Goal: Task Accomplishment & Management: Manage account settings

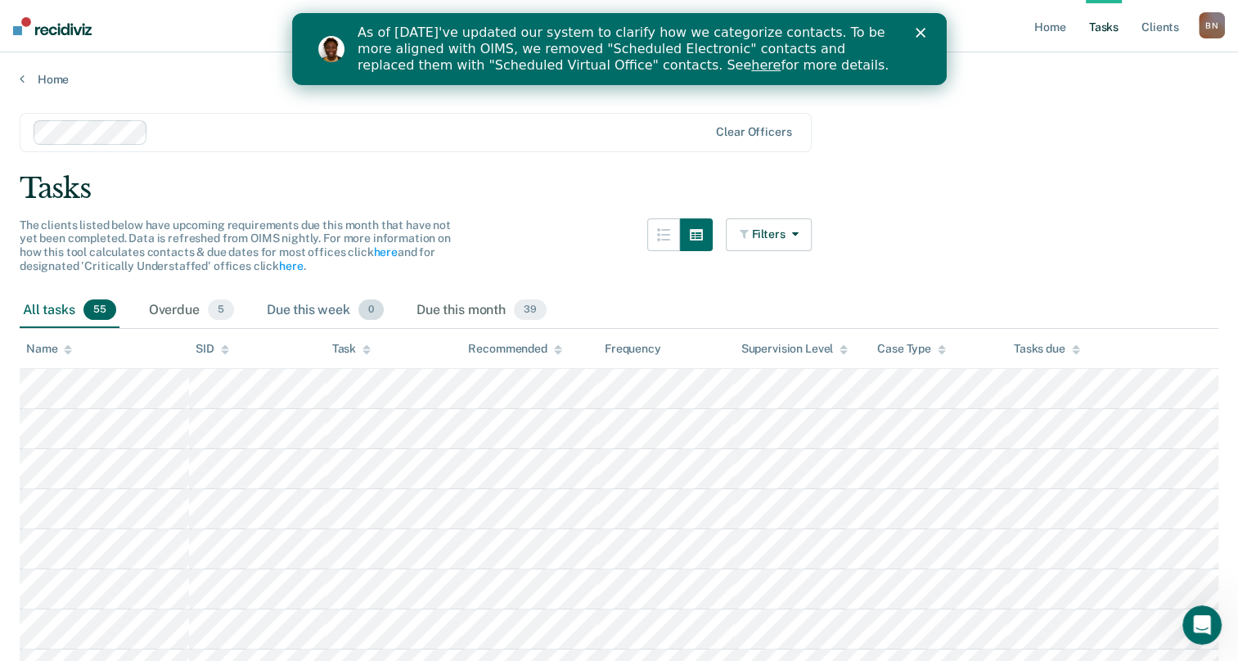
click at [327, 311] on div "Due this week 0" at bounding box center [325, 311] width 124 height 36
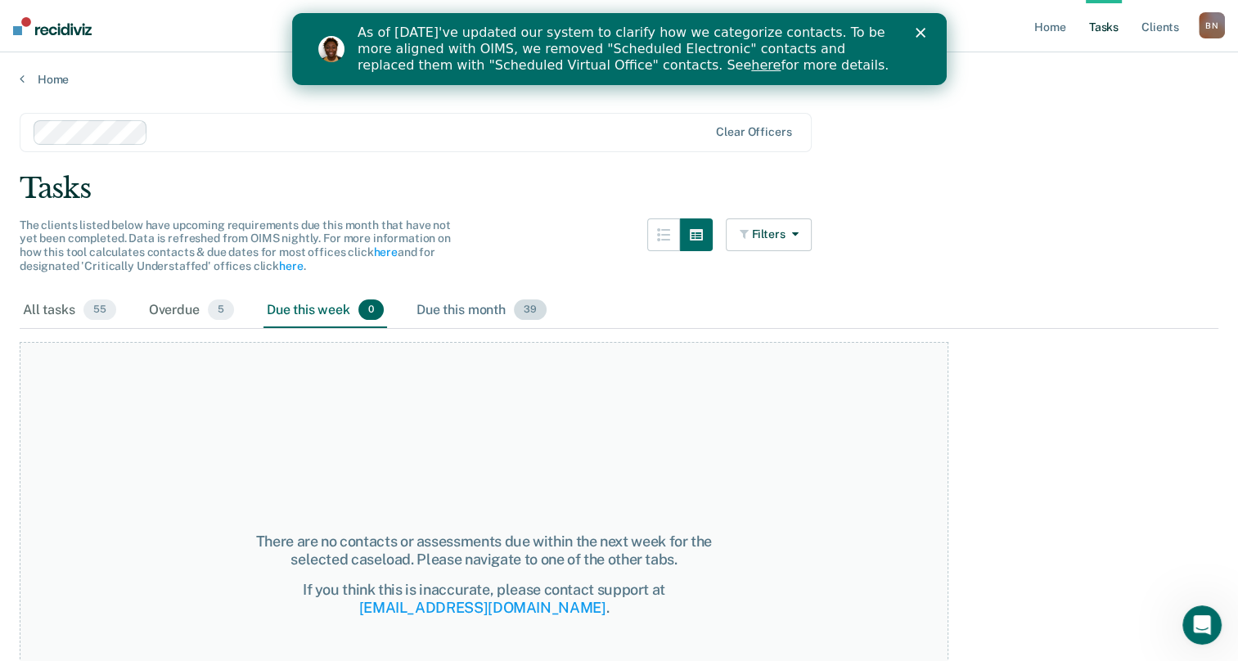
click at [447, 306] on div "Due this month 39" at bounding box center [481, 311] width 137 height 36
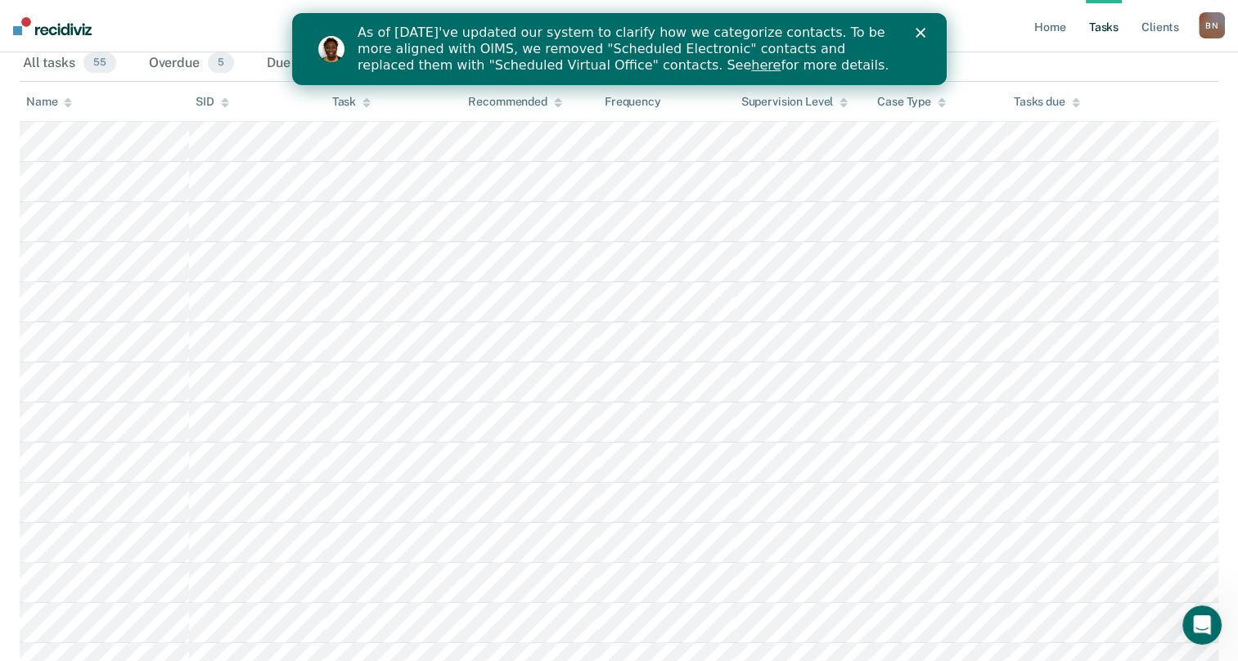
scroll to position [248, 0]
click at [922, 37] on icon "Close" at bounding box center [920, 33] width 10 height 10
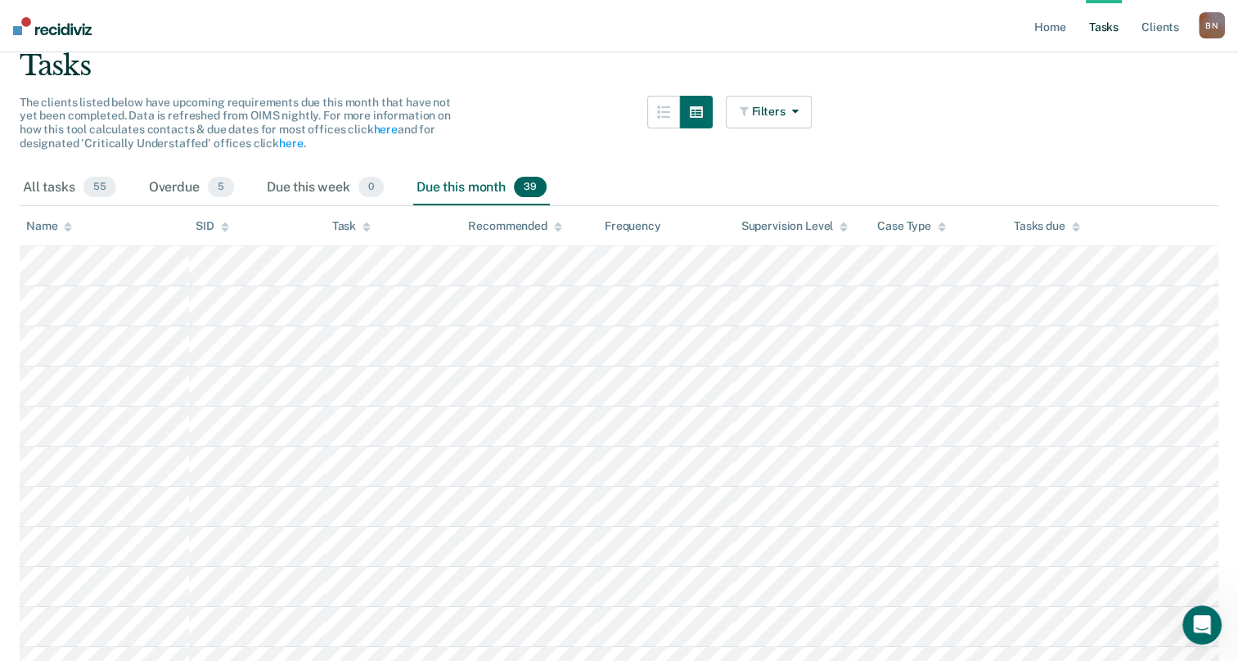
scroll to position [0, 0]
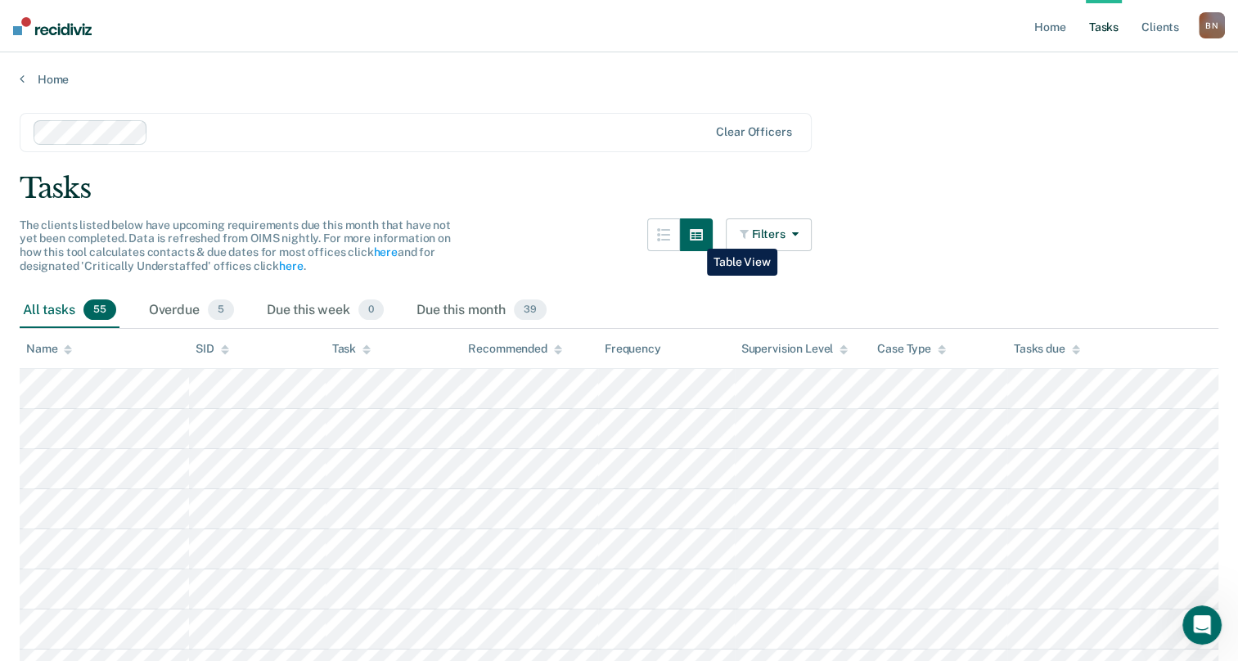
click at [695, 236] on button "button" at bounding box center [696, 234] width 33 height 33
click at [663, 233] on button "button" at bounding box center [663, 234] width 33 height 33
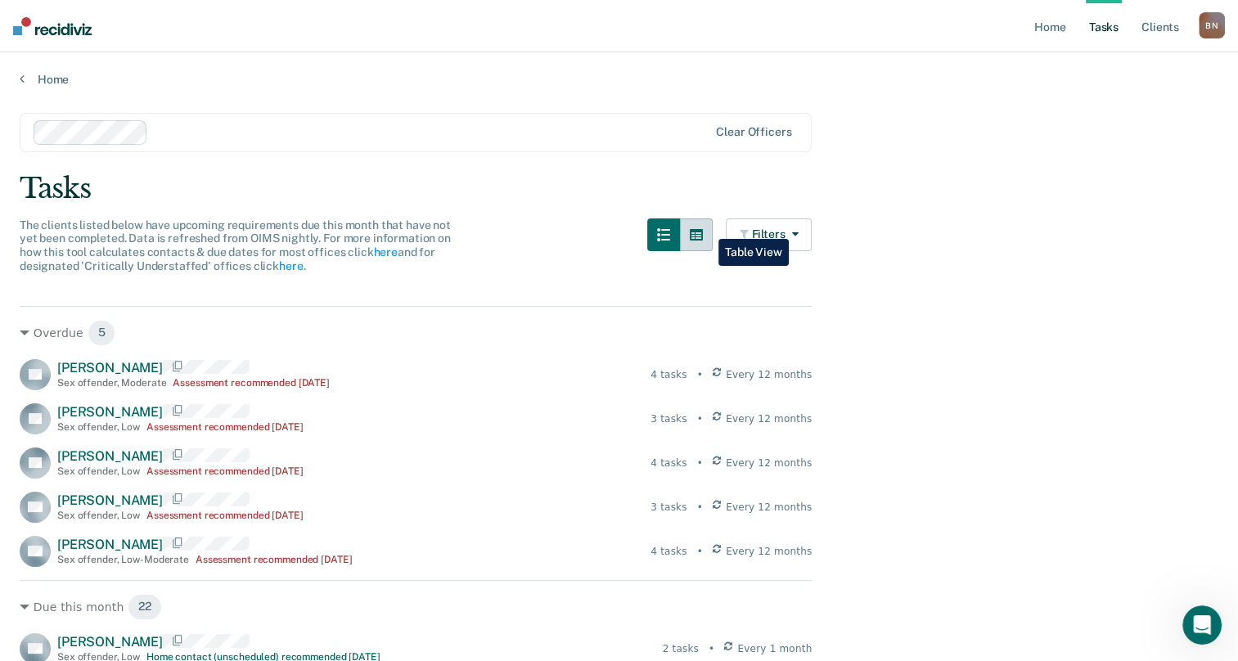
click at [703, 228] on icon "button" at bounding box center [696, 234] width 13 height 13
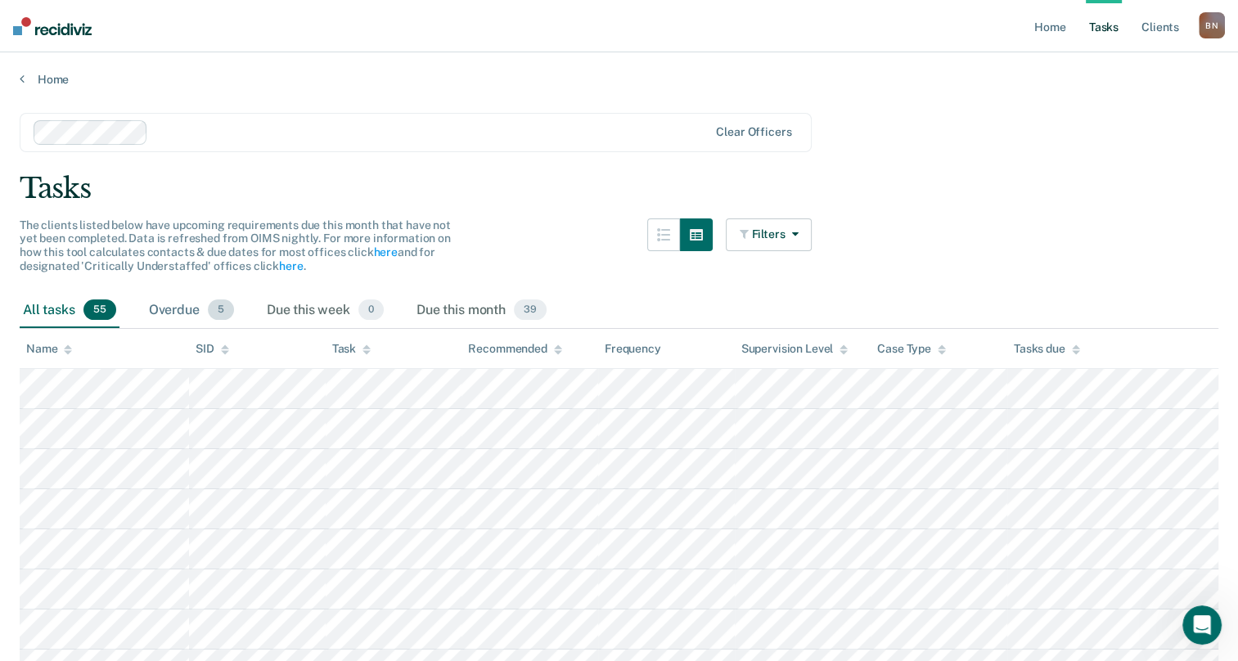
click at [172, 308] on div "Overdue 5" at bounding box center [192, 311] width 92 height 36
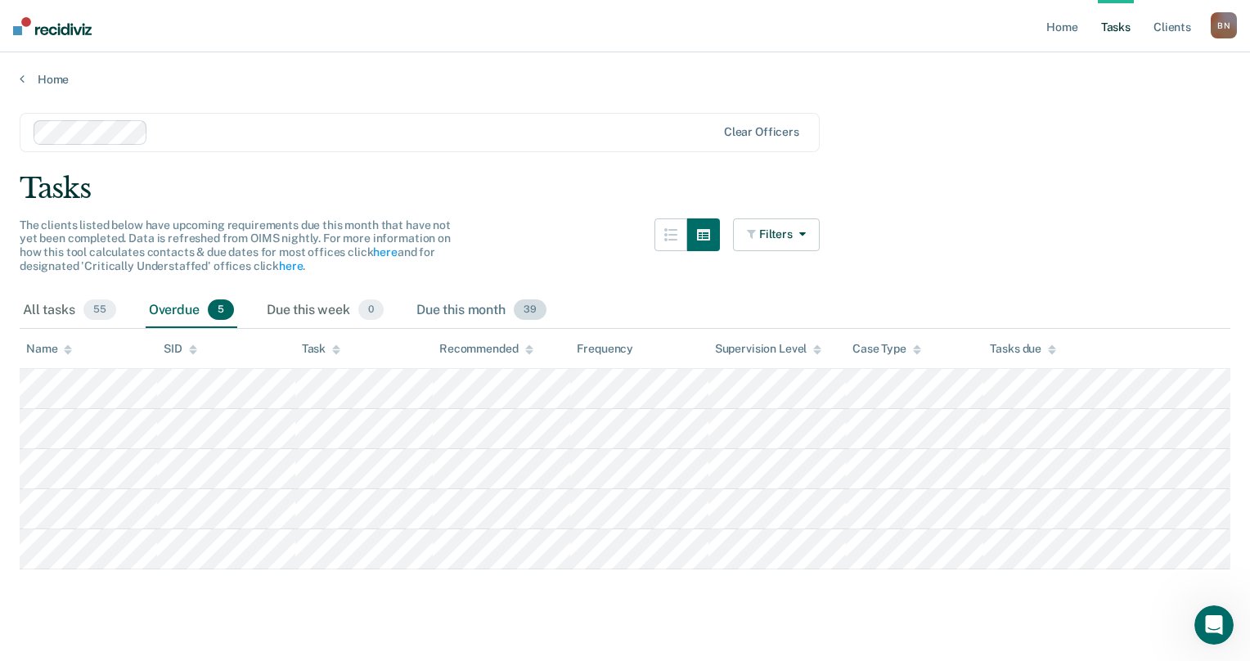
click at [454, 313] on div "Due this month 39" at bounding box center [481, 311] width 137 height 36
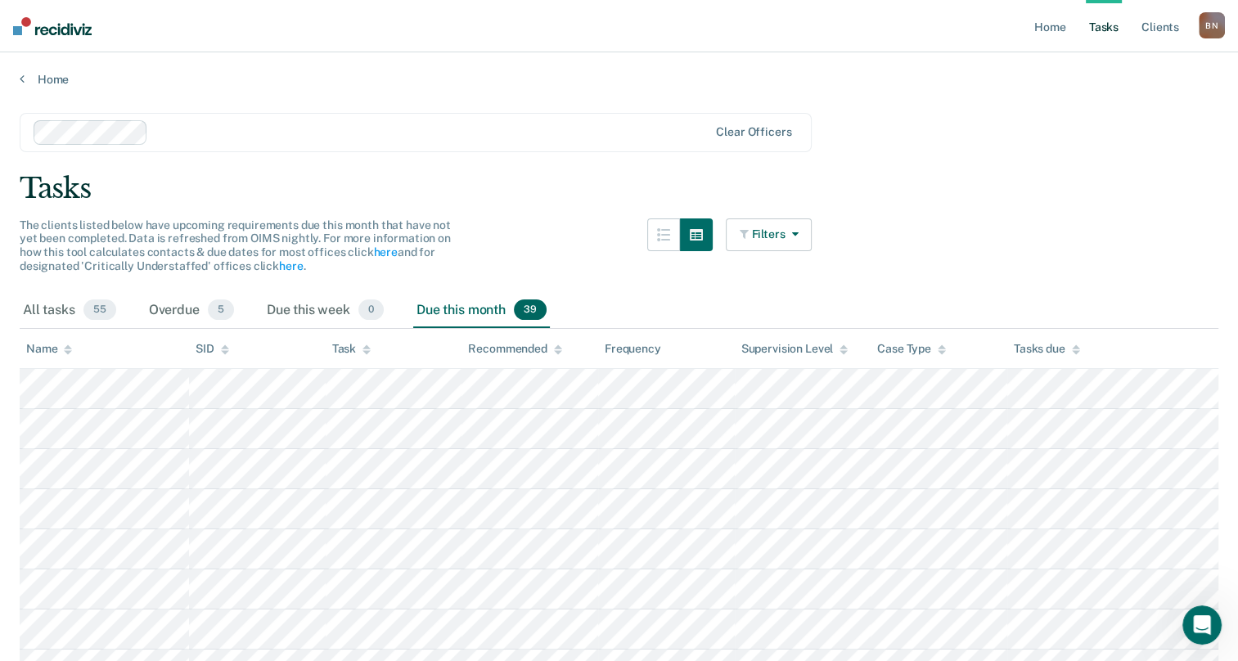
click at [782, 224] on button "Filters" at bounding box center [769, 234] width 87 height 33
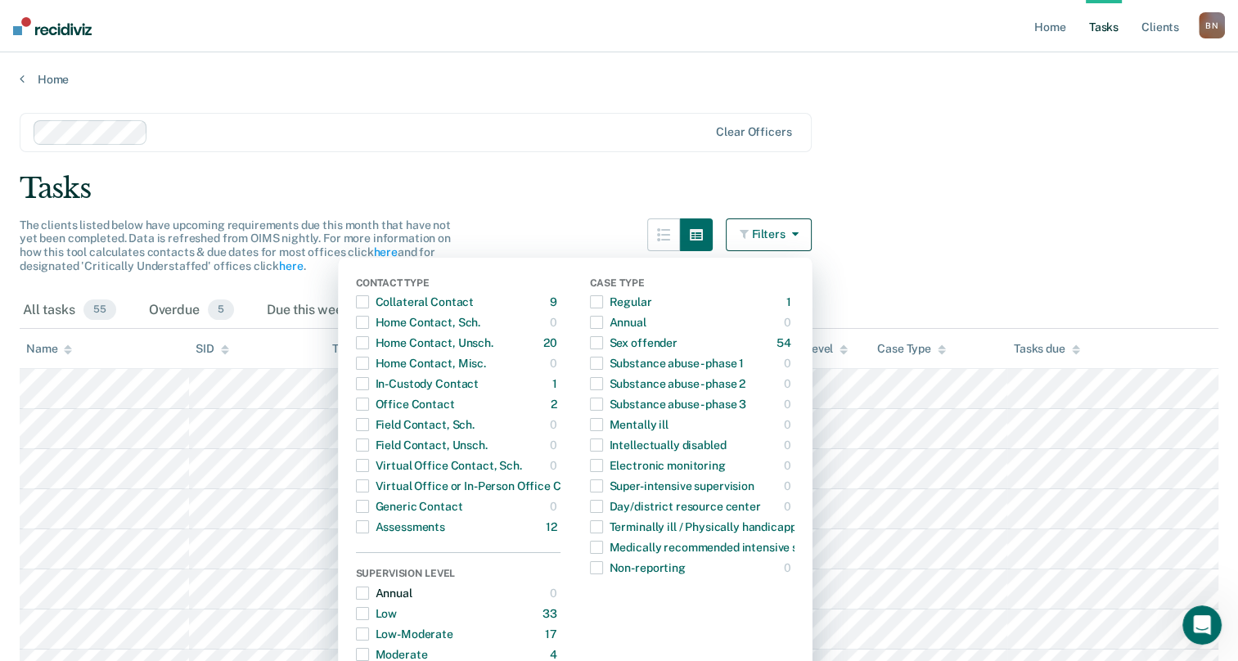
click at [369, 592] on span "button" at bounding box center [362, 593] width 13 height 13
click at [622, 302] on div "Regular" at bounding box center [621, 302] width 62 height 26
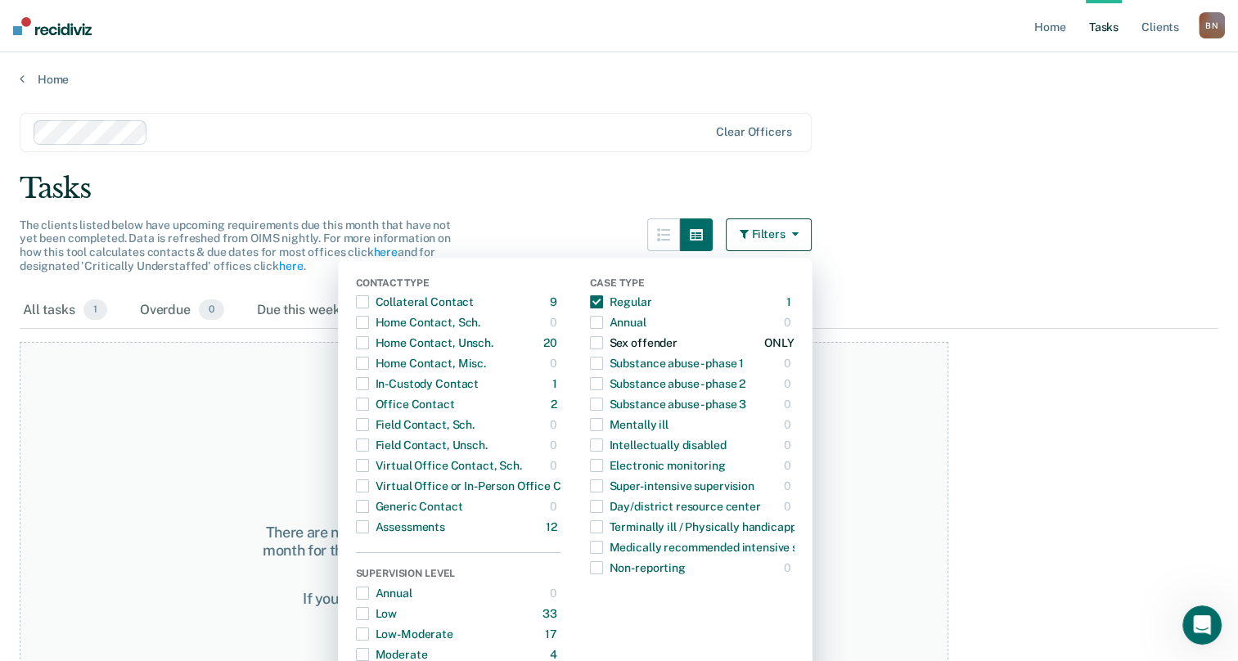
click at [603, 341] on span "button" at bounding box center [596, 342] width 13 height 13
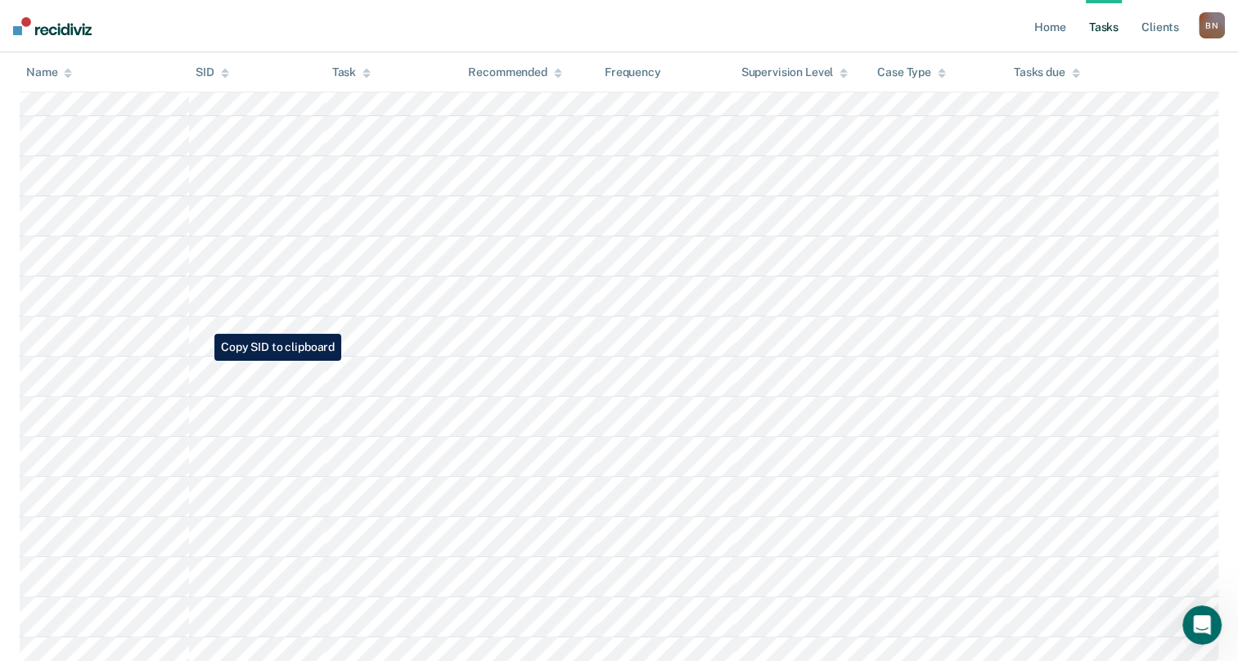
scroll to position [494, 0]
click at [113, 298] on tbody at bounding box center [619, 656] width 1198 height 1563
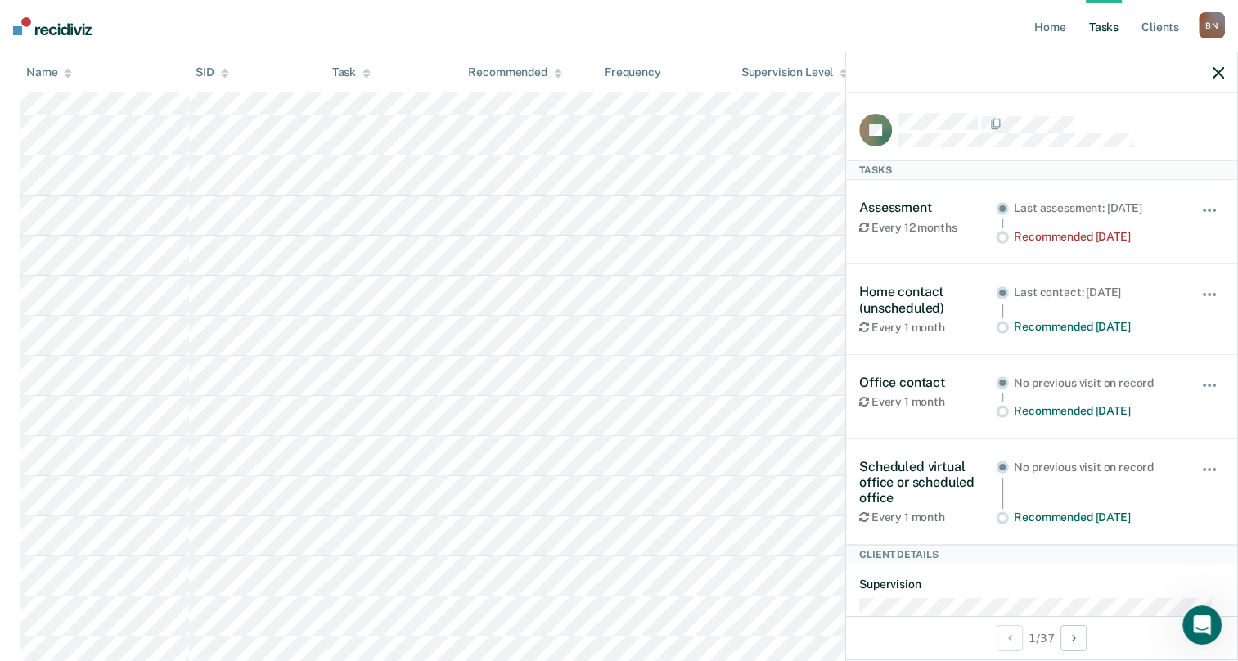
click at [1215, 74] on icon "button" at bounding box center [1217, 72] width 11 height 11
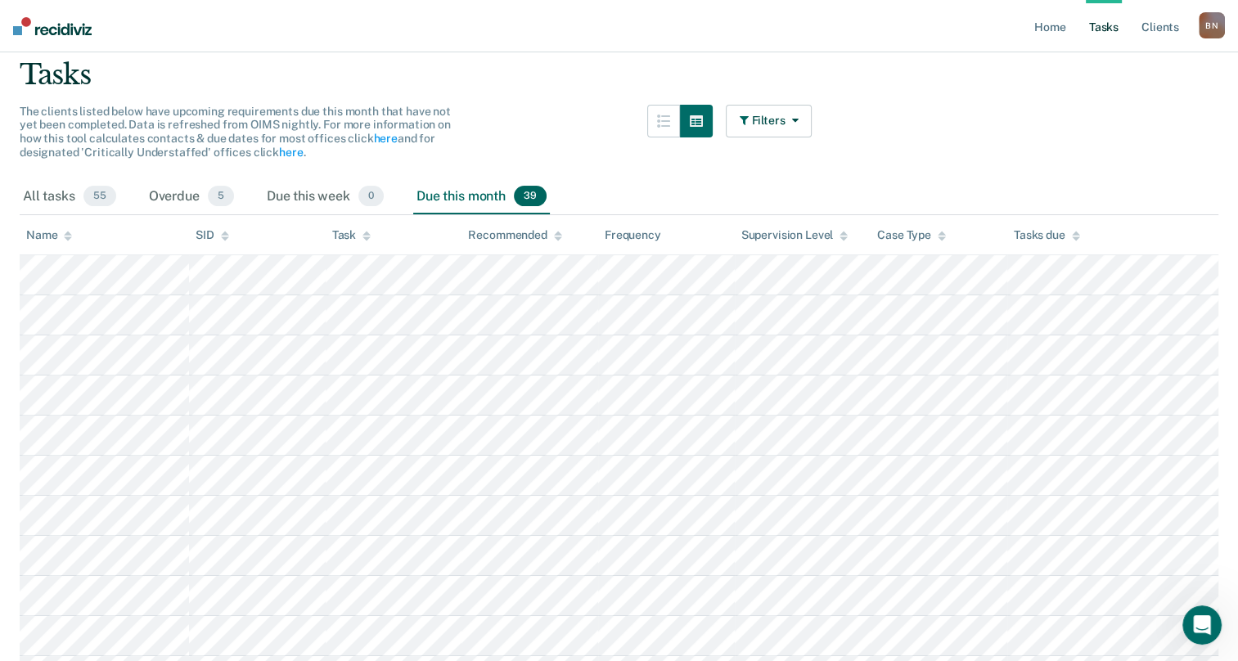
scroll to position [112, 0]
click at [59, 238] on div "Name" at bounding box center [49, 237] width 46 height 14
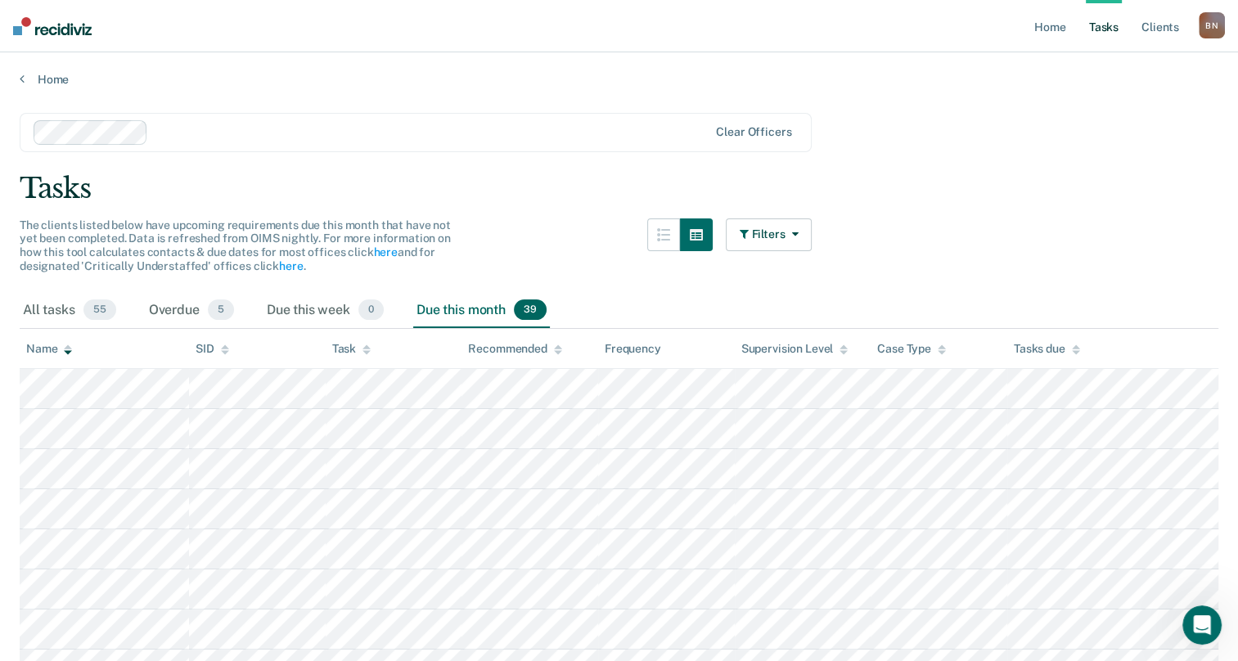
click at [65, 349] on icon at bounding box center [68, 349] width 8 height 11
click at [61, 349] on div "Name" at bounding box center [49, 349] width 46 height 14
click at [59, 349] on div "Name" at bounding box center [49, 349] width 46 height 14
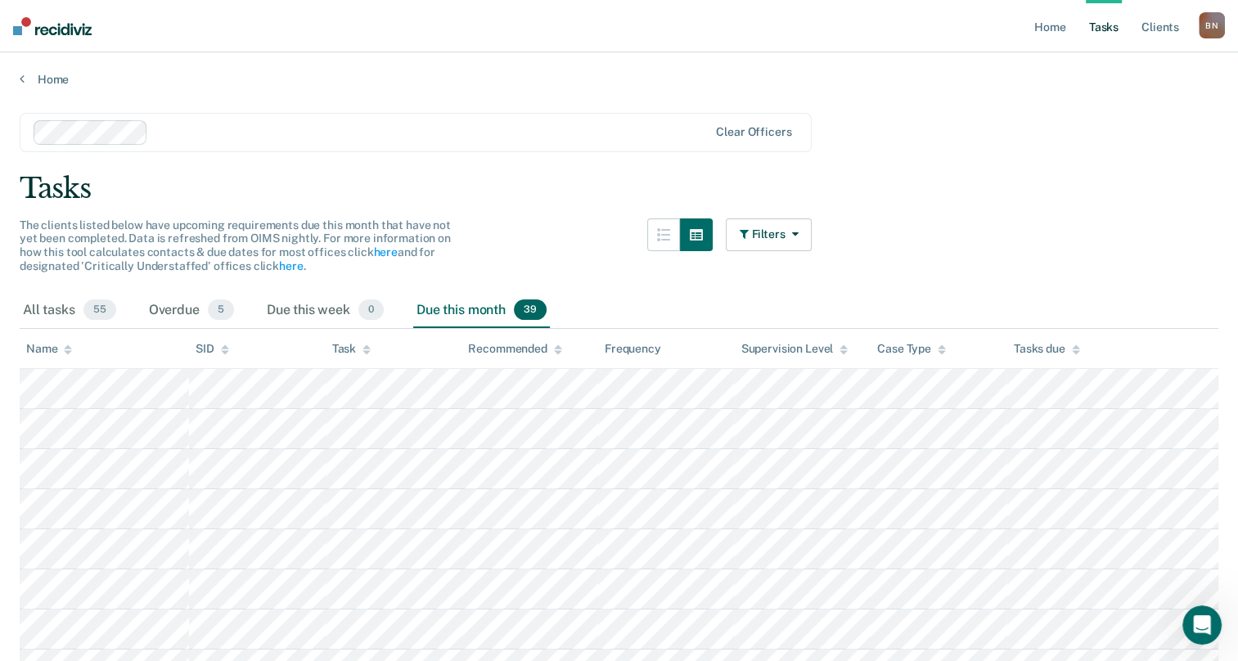
click at [56, 348] on div "Name" at bounding box center [49, 349] width 46 height 14
drag, startPoint x: 301, startPoint y: 312, endPoint x: 487, endPoint y: 340, distance: 187.9
click at [262, 311] on div "All tasks 55 Overdue 5 Due this week 0 Due this month 39" at bounding box center [619, 311] width 1198 height 36
drag, startPoint x: 280, startPoint y: 304, endPoint x: 458, endPoint y: 317, distance: 178.8
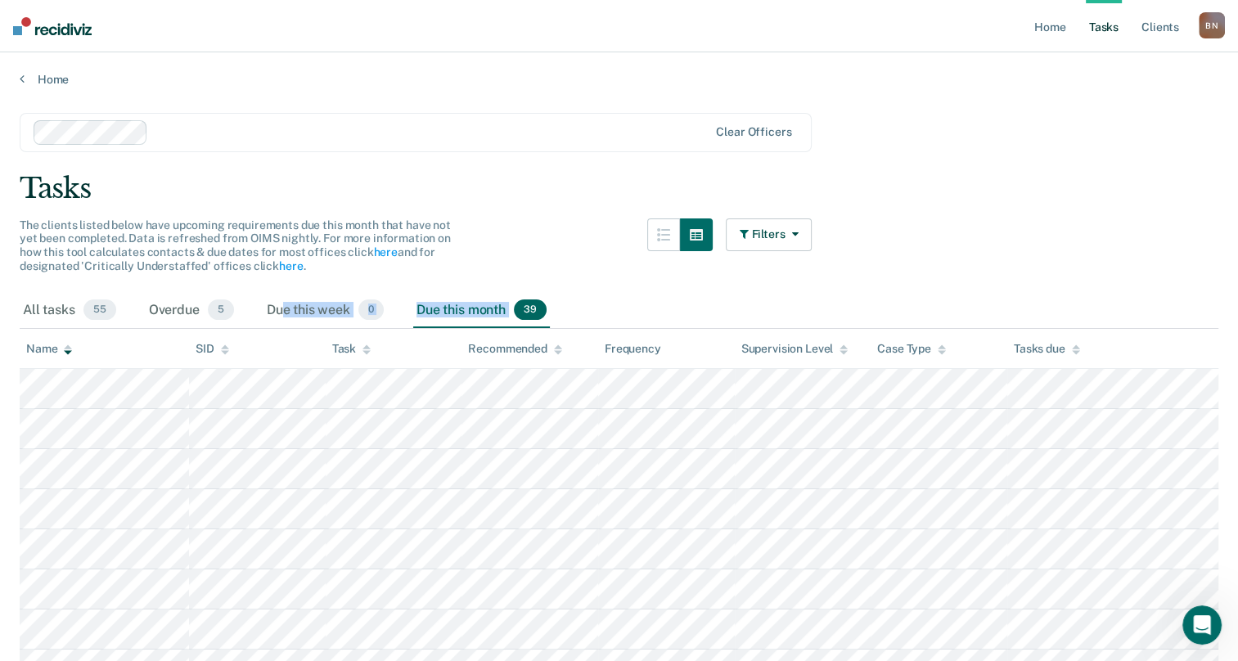
click at [458, 317] on div "All tasks 55 Overdue 5 Due this week 0 Due this month 39" at bounding box center [619, 311] width 1198 height 36
click at [414, 58] on div "Home" at bounding box center [619, 69] width 1238 height 34
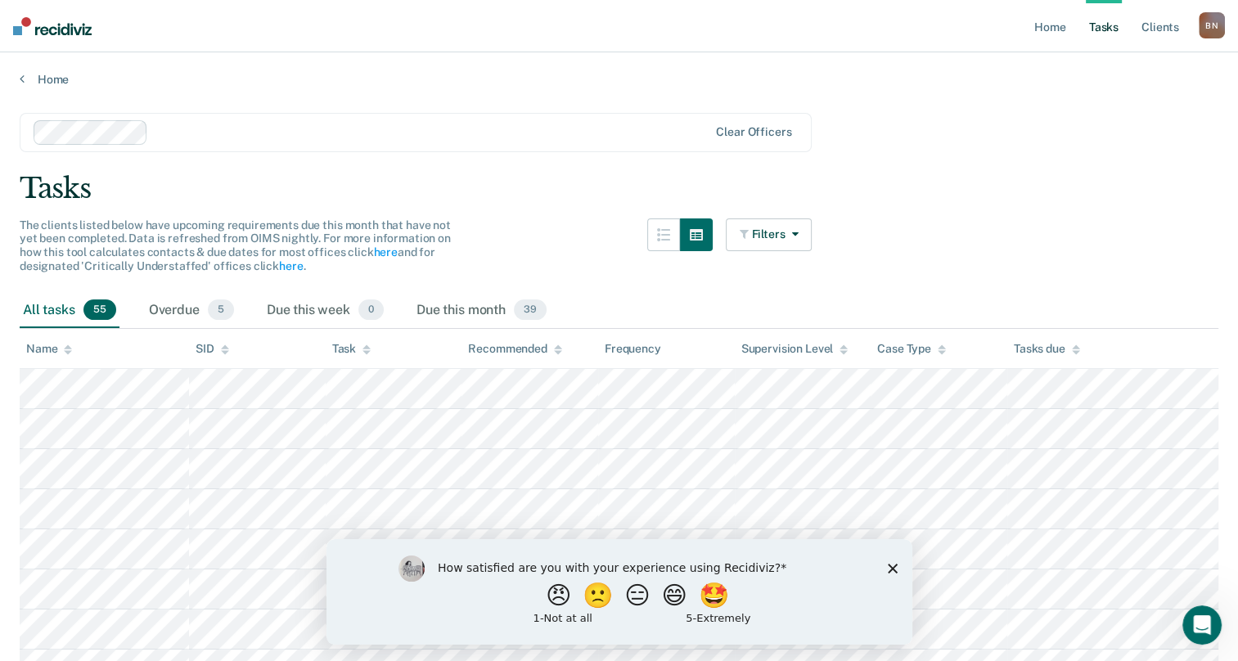
click at [900, 570] on div "How satisfied are you with your experience using Recidiviz? 😠 🙁 😑 😄 🤩 1 - Not a…" at bounding box center [619, 591] width 586 height 106
click at [896, 569] on icon "Close survey" at bounding box center [892, 568] width 10 height 10
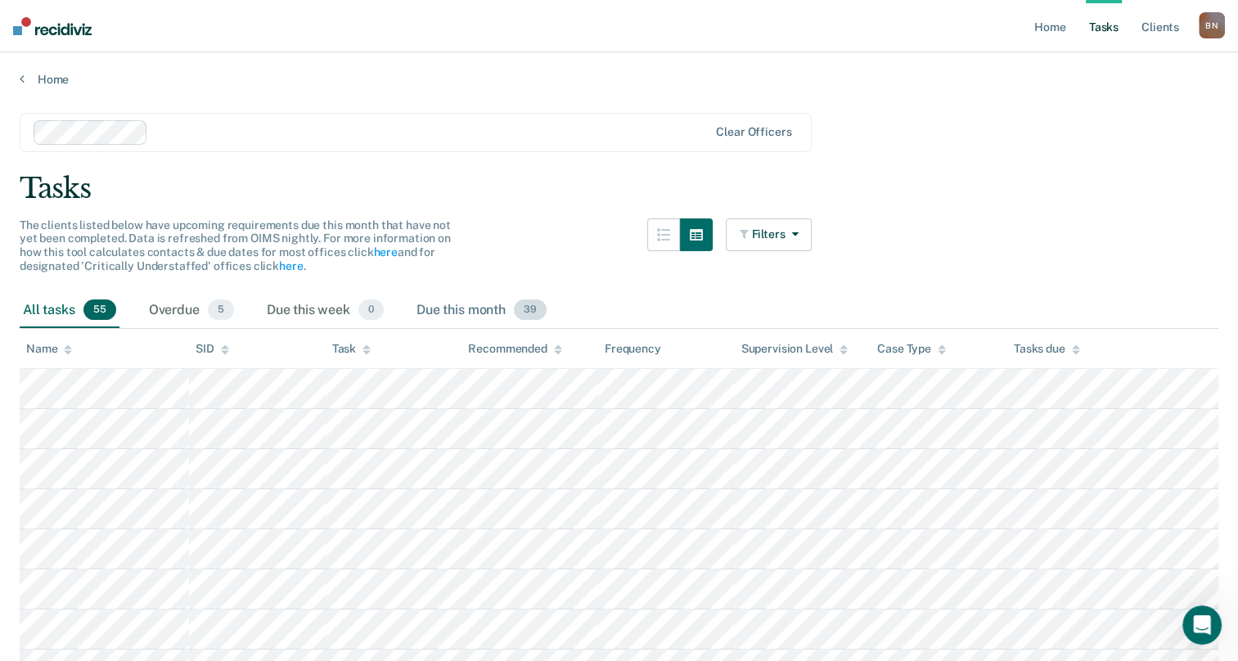
click at [524, 299] on span "39" at bounding box center [530, 309] width 33 height 21
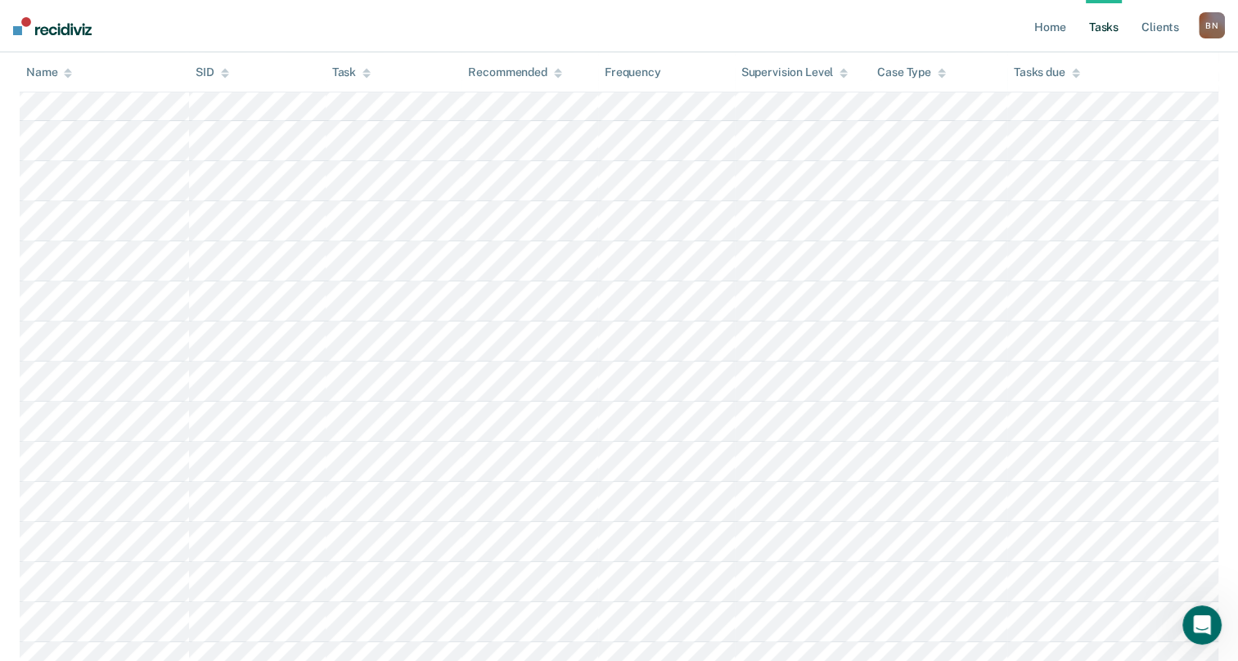
scroll to position [637, 0]
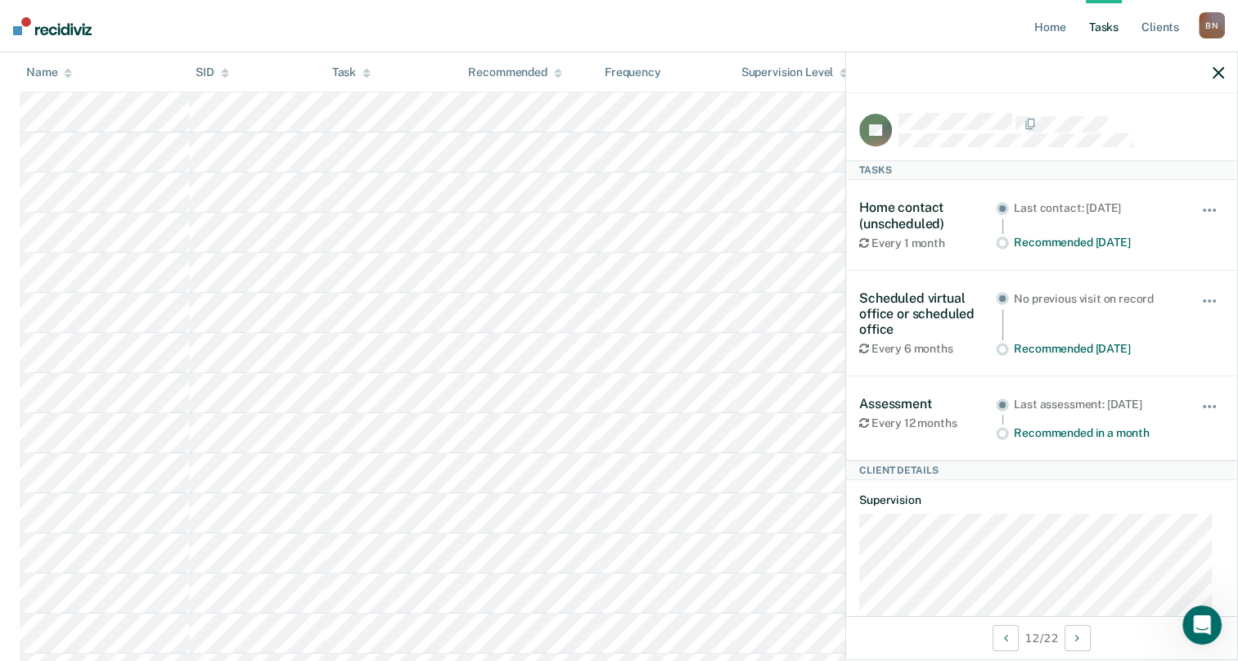
click at [1217, 73] on icon "button" at bounding box center [1217, 72] width 11 height 11
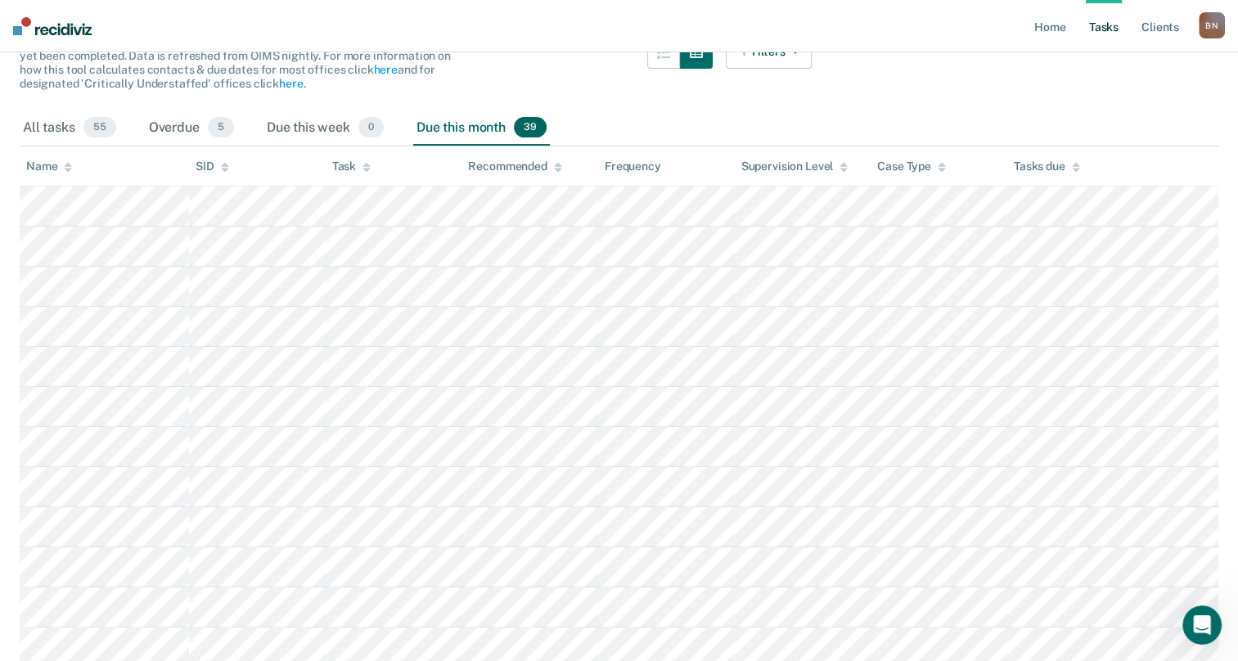
scroll to position [196, 0]
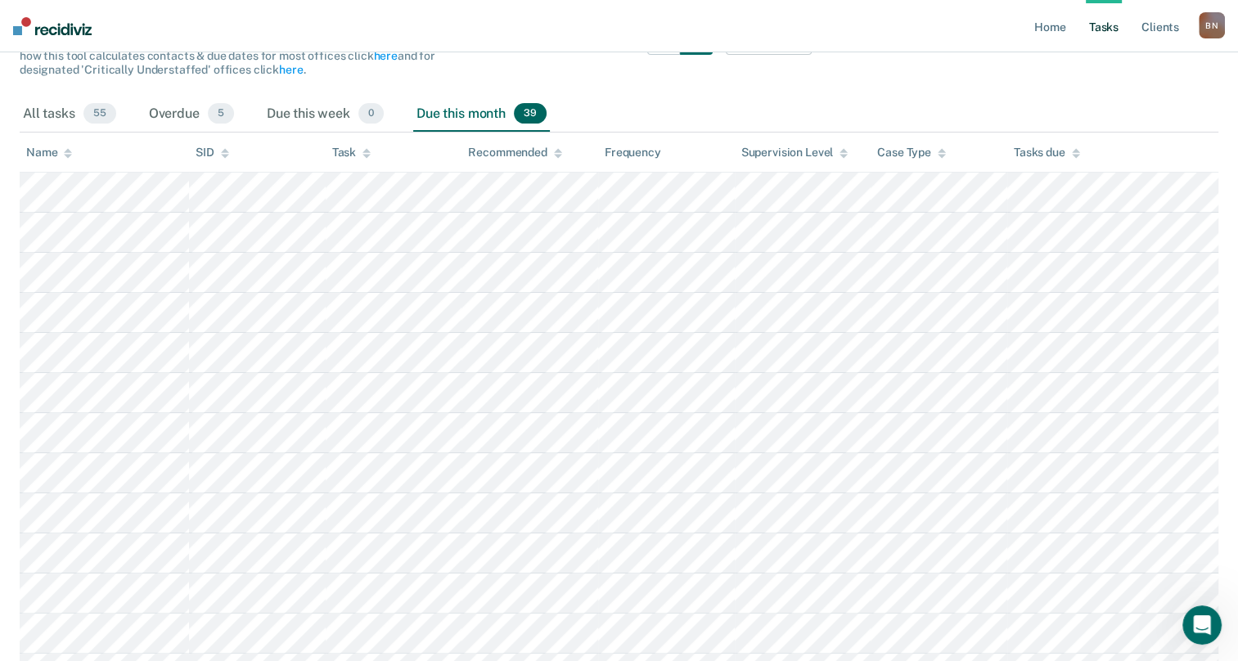
click at [1077, 152] on icon at bounding box center [1076, 153] width 8 height 11
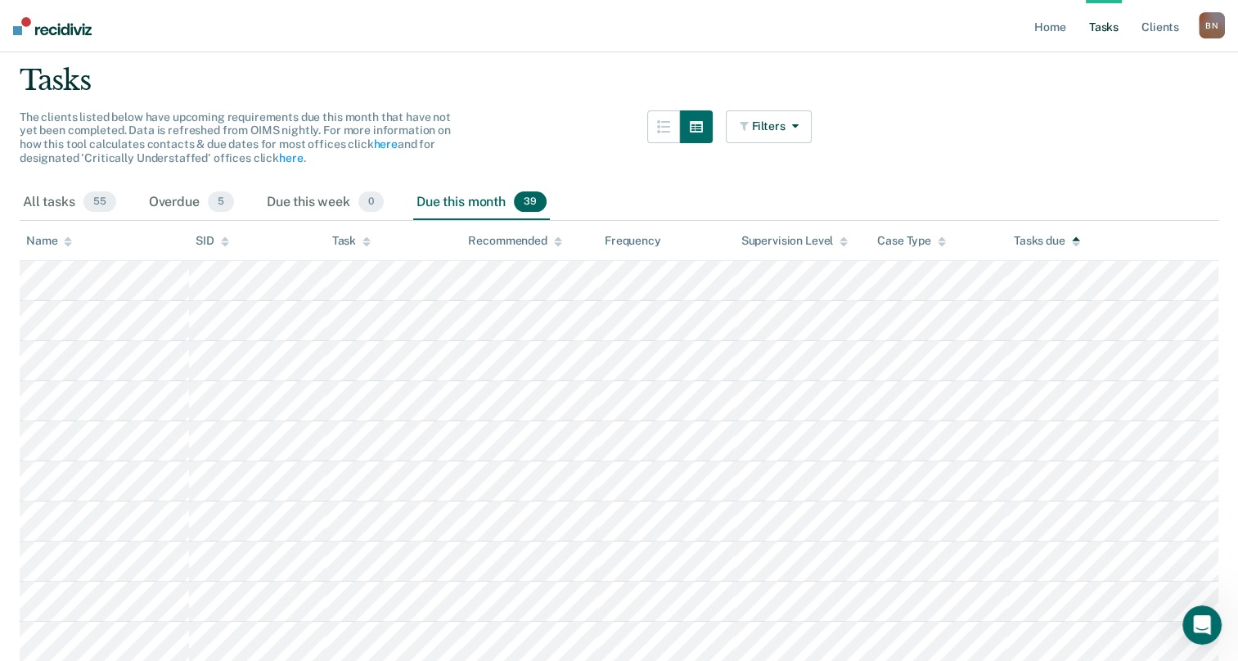
scroll to position [105, 0]
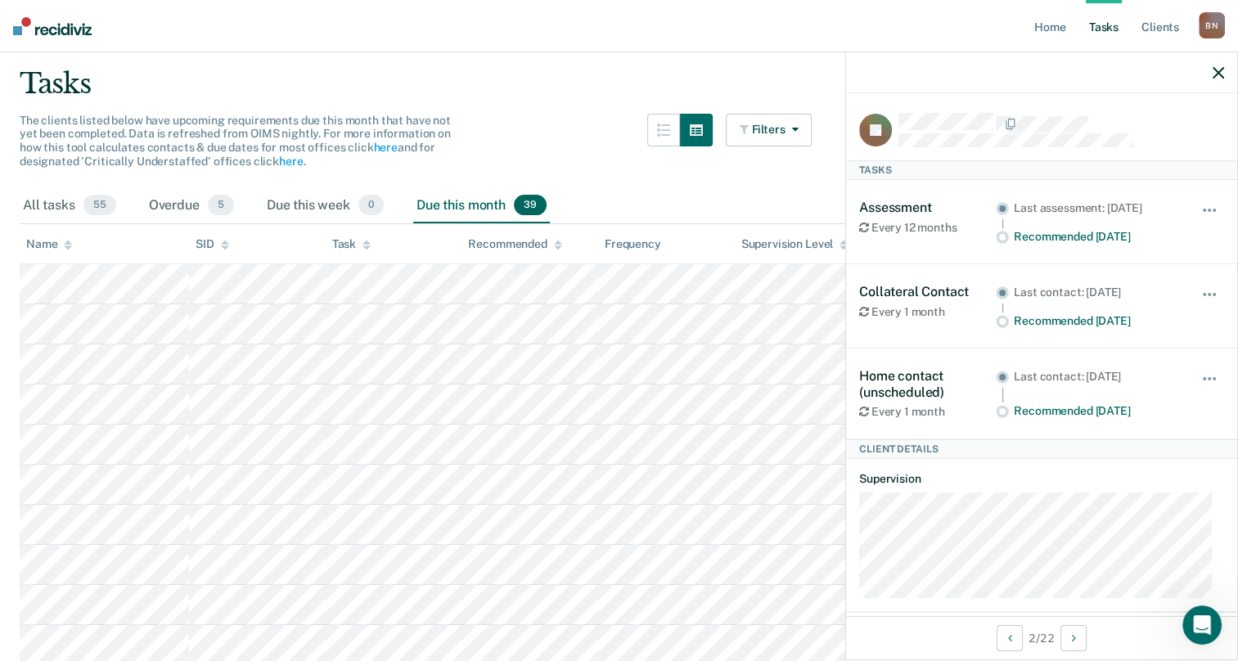
click at [843, 26] on nav "Home Tasks Client s Brandon Nunn B N Profile How it works Log Out" at bounding box center [619, 26] width 1238 height 52
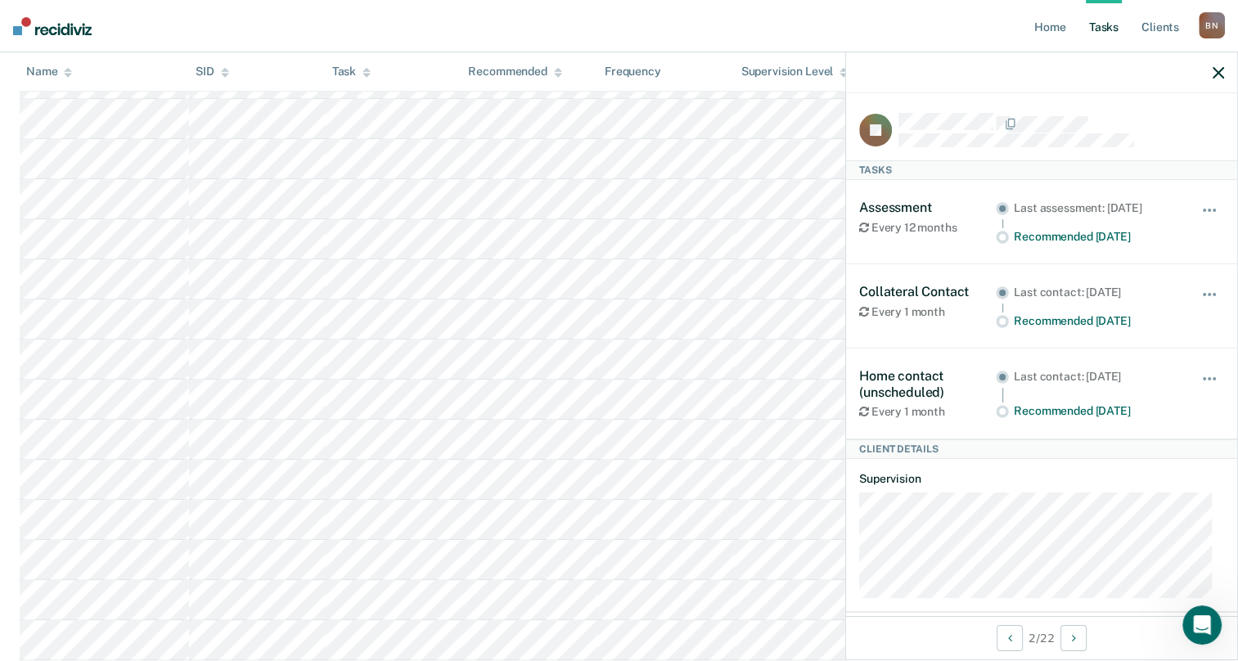
scroll to position [1276, 0]
